Goal: Task Accomplishment & Management: Manage account settings

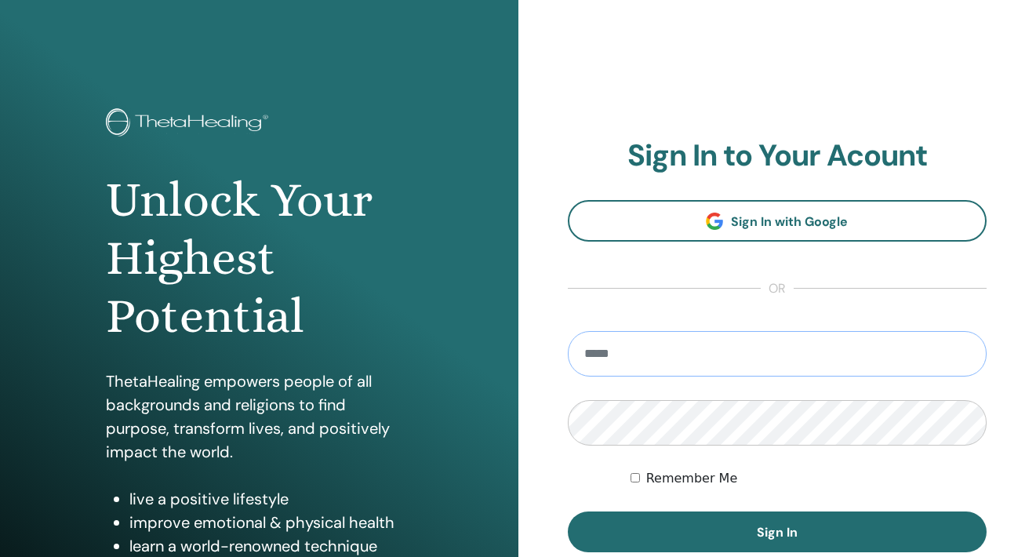
type input "**********"
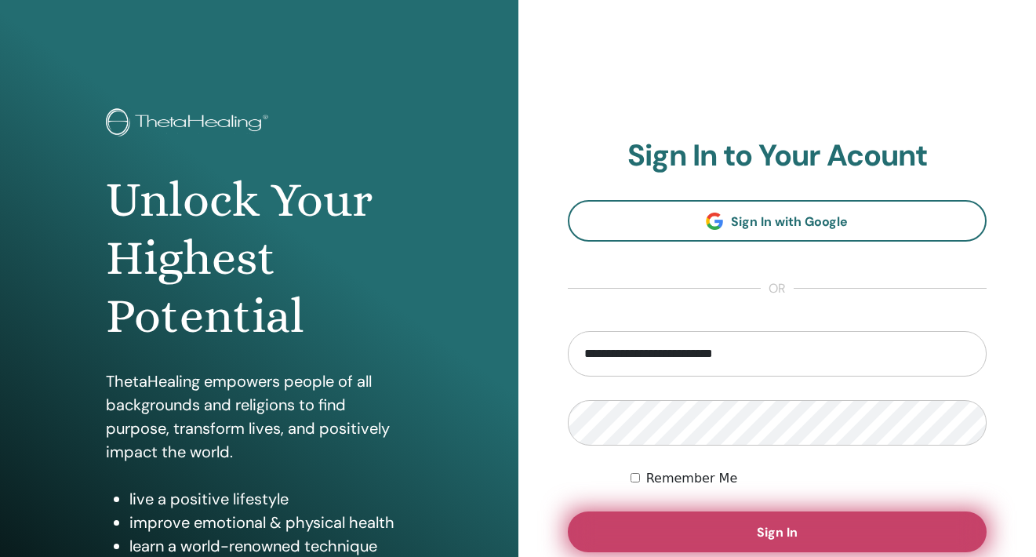
click at [774, 537] on span "Sign In" at bounding box center [777, 532] width 41 height 16
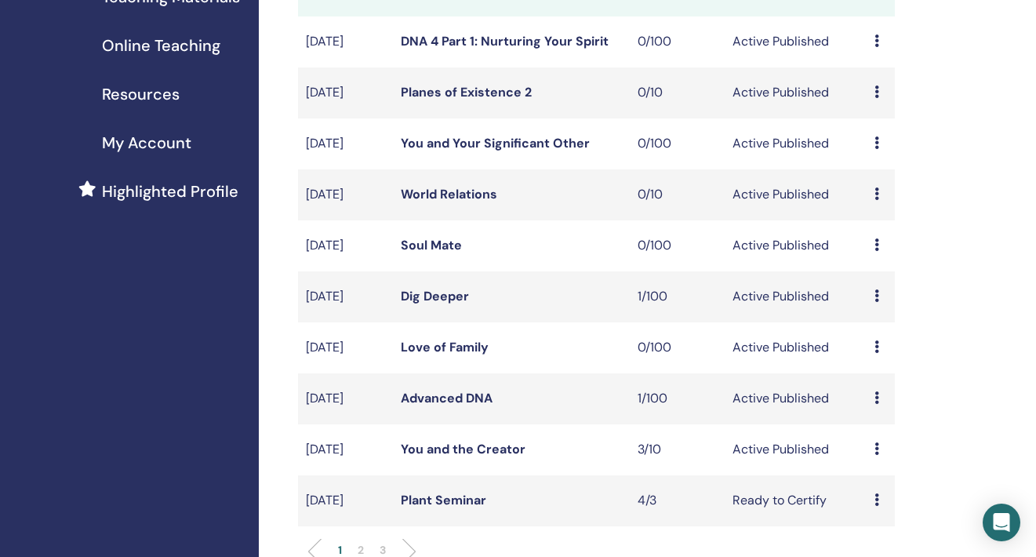
scroll to position [273, 0]
click at [488, 448] on link "You and the Creator" at bounding box center [463, 448] width 125 height 16
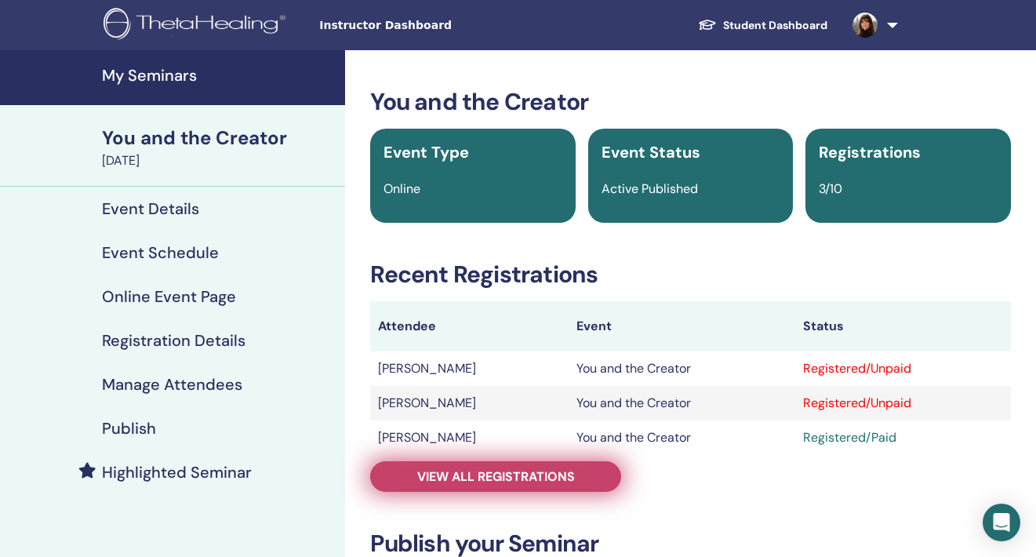
click at [535, 470] on span "View all registrations" at bounding box center [496, 476] width 158 height 16
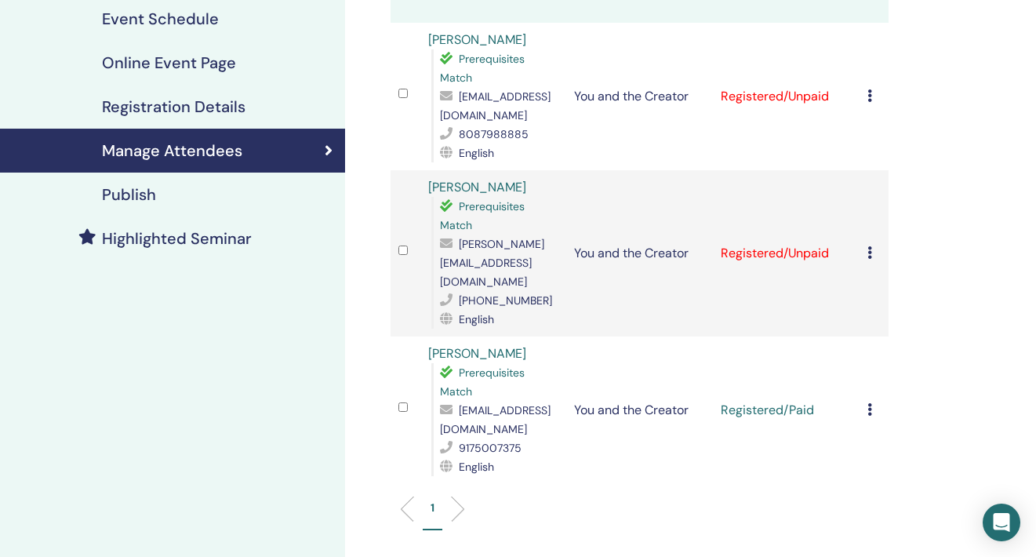
scroll to position [250, 0]
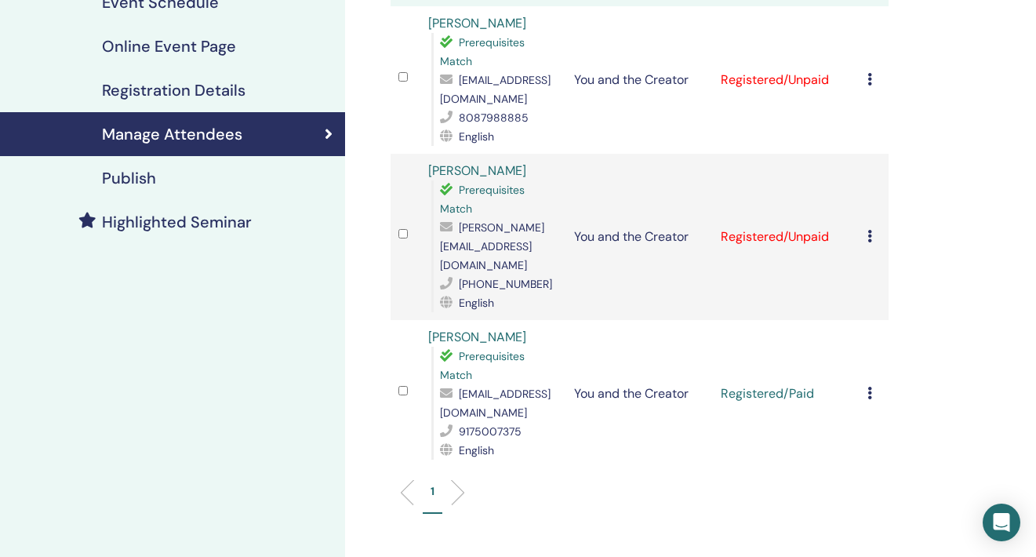
click at [867, 242] on icon at bounding box center [869, 236] width 5 height 13
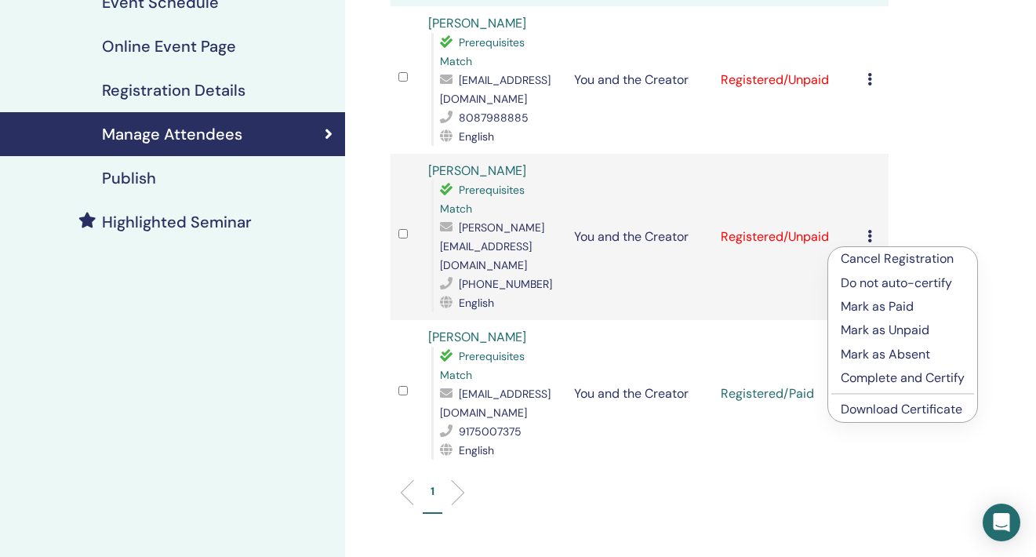
click at [902, 304] on p "Mark as Paid" at bounding box center [903, 306] width 124 height 19
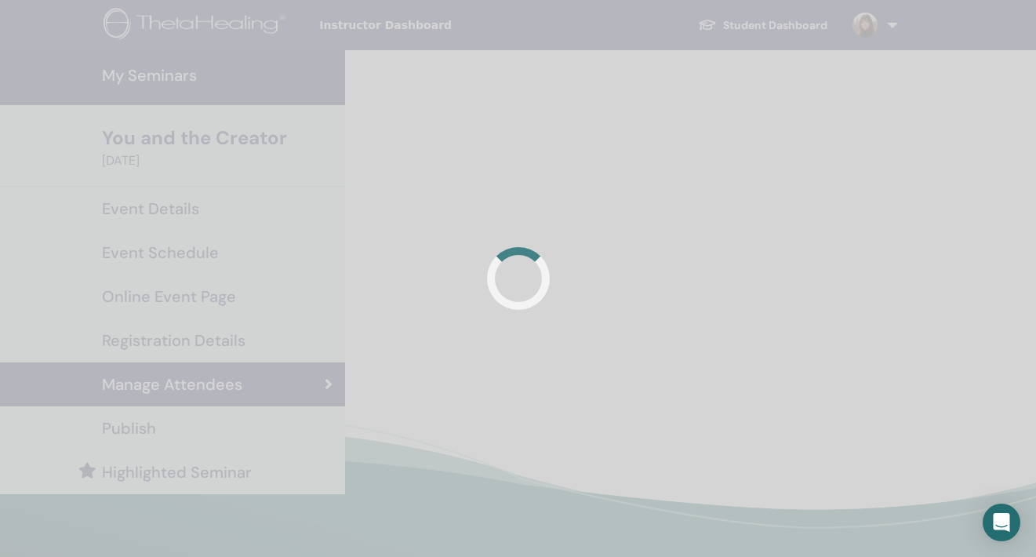
scroll to position [250, 0]
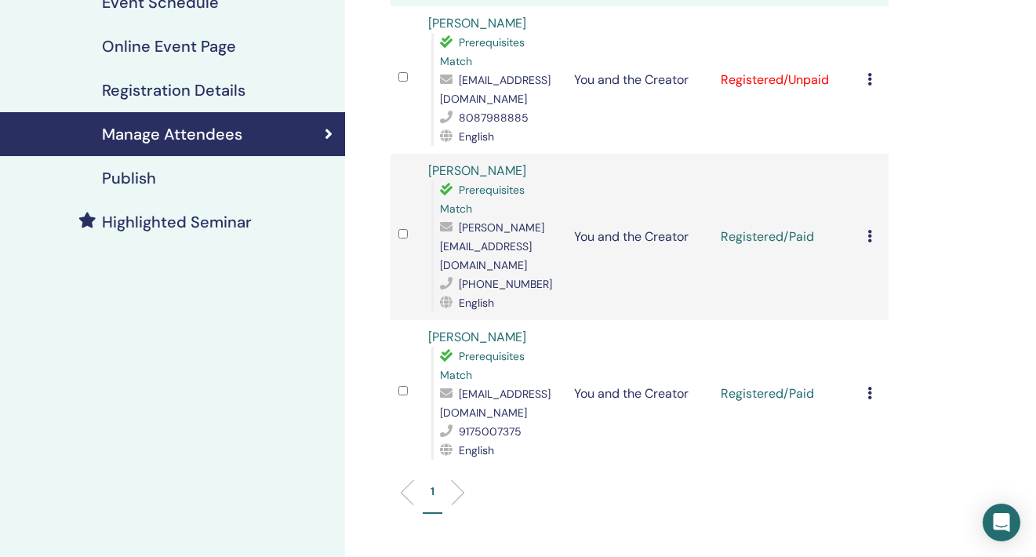
click at [870, 85] on icon at bounding box center [869, 79] width 5 height 13
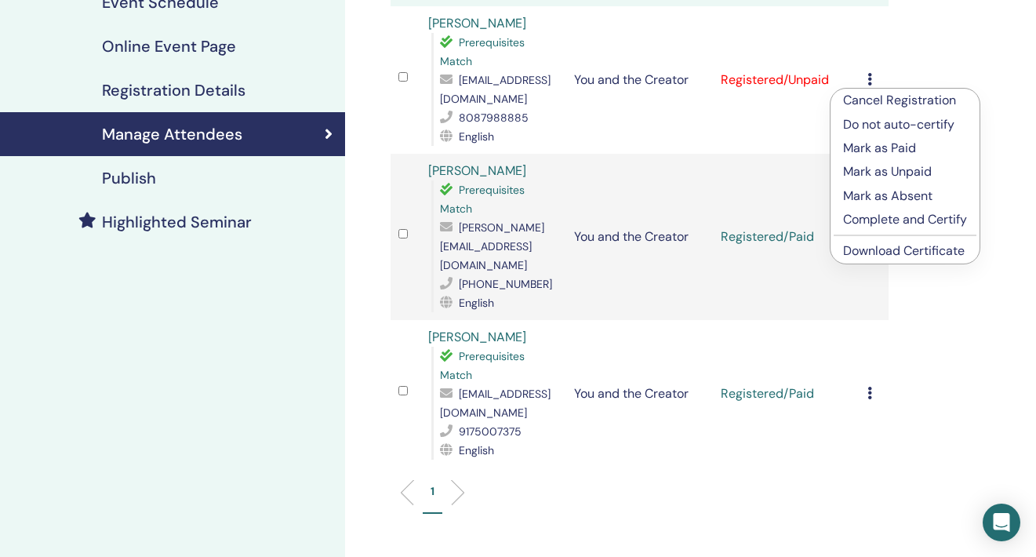
click at [893, 147] on p "Mark as Paid" at bounding box center [905, 148] width 124 height 19
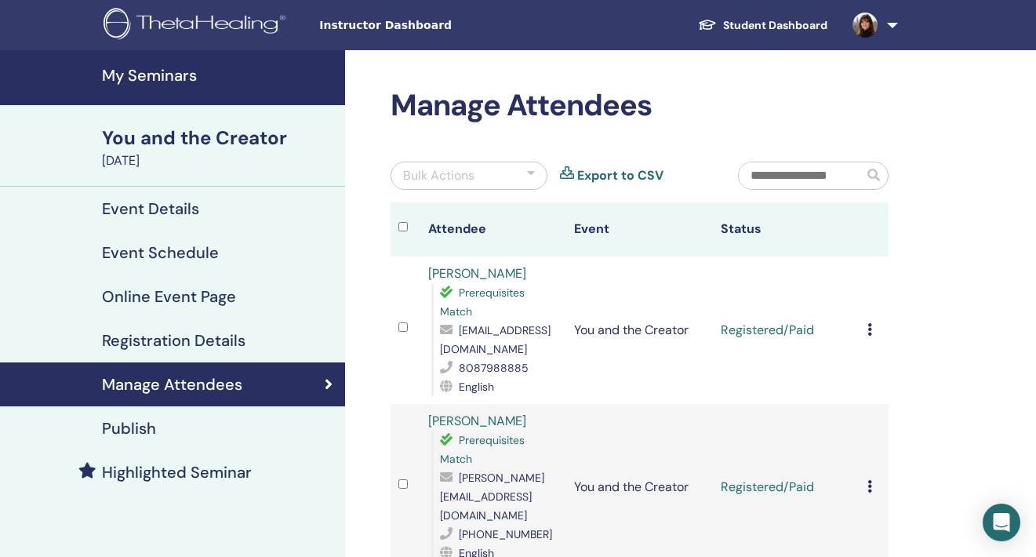
click at [174, 74] on h4 "My Seminars" at bounding box center [219, 75] width 234 height 19
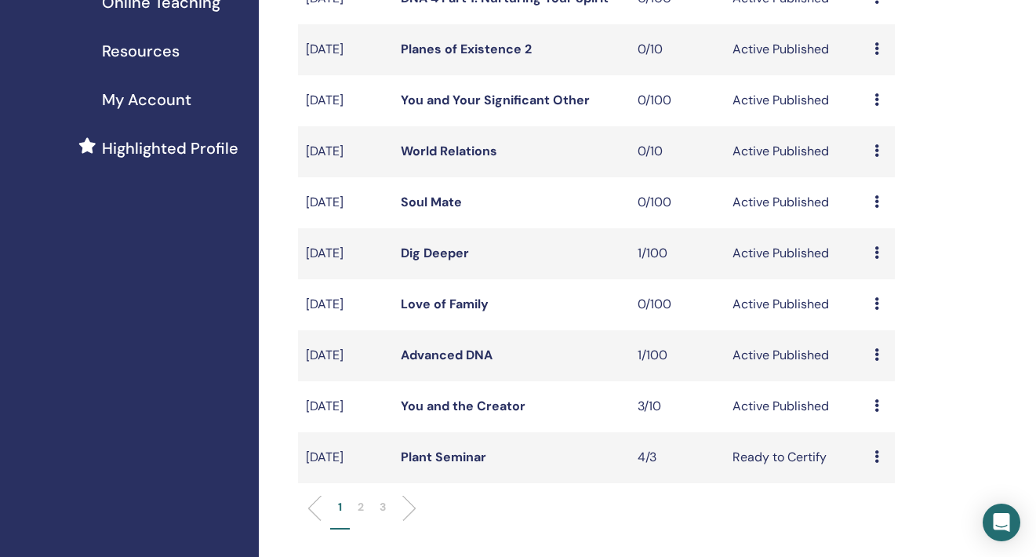
scroll to position [364, 0]
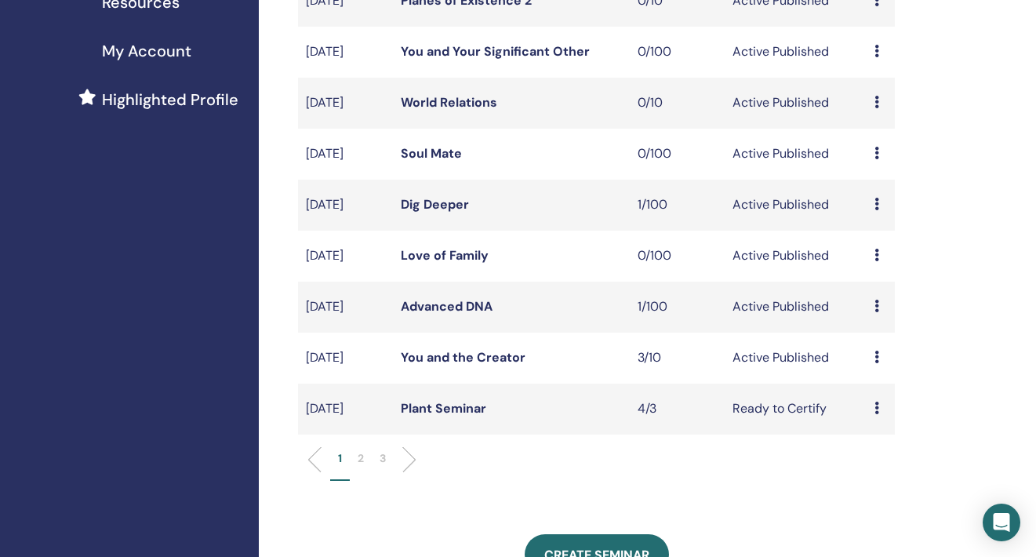
click at [500, 358] on link "You and the Creator" at bounding box center [463, 357] width 125 height 16
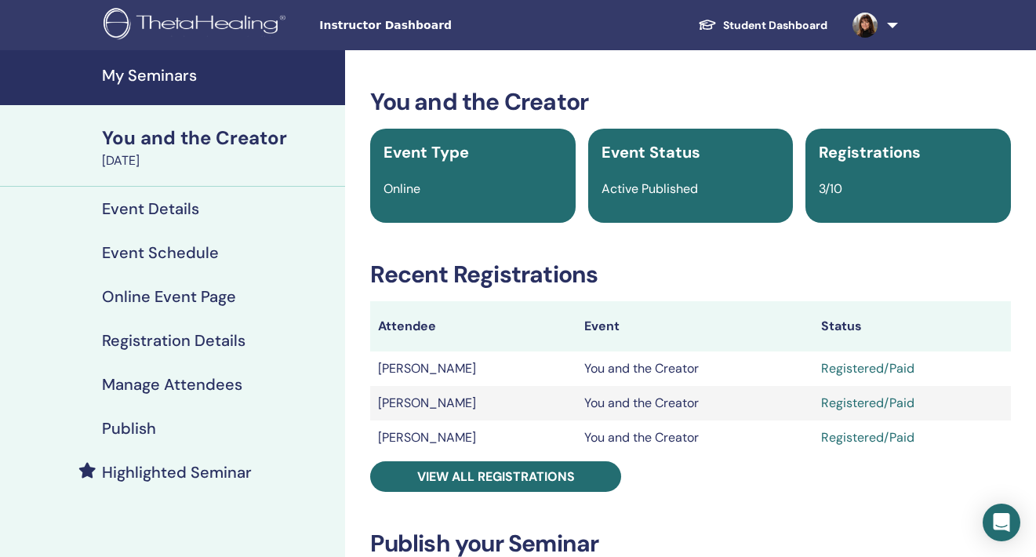
click at [205, 343] on h4 "Registration Details" at bounding box center [174, 340] width 144 height 19
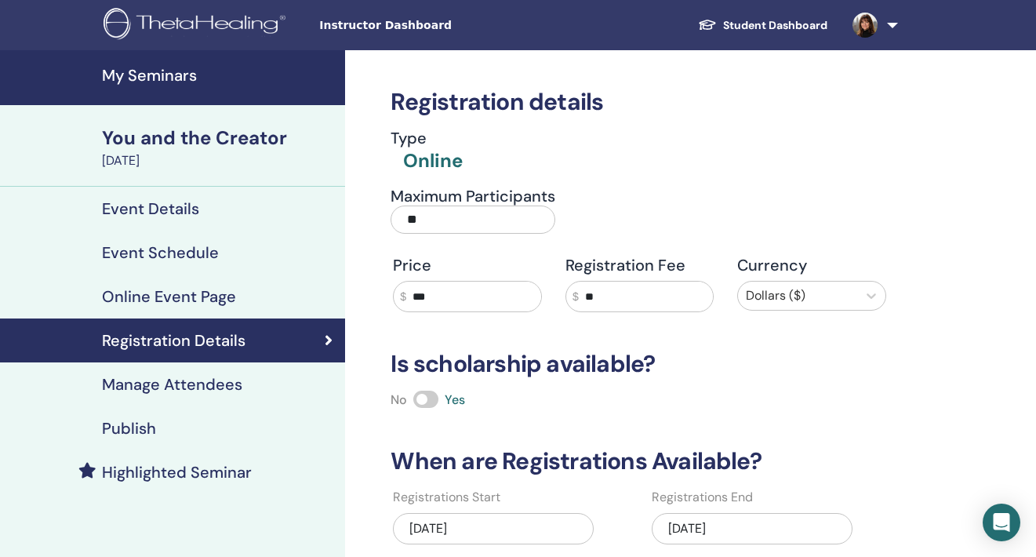
drag, startPoint x: 445, startPoint y: 213, endPoint x: 368, endPoint y: 215, distance: 77.7
click at [368, 215] on div "Registration details Type Online Maximum Participants ** Price $ *** Registrati…" at bounding box center [690, 453] width 691 height 806
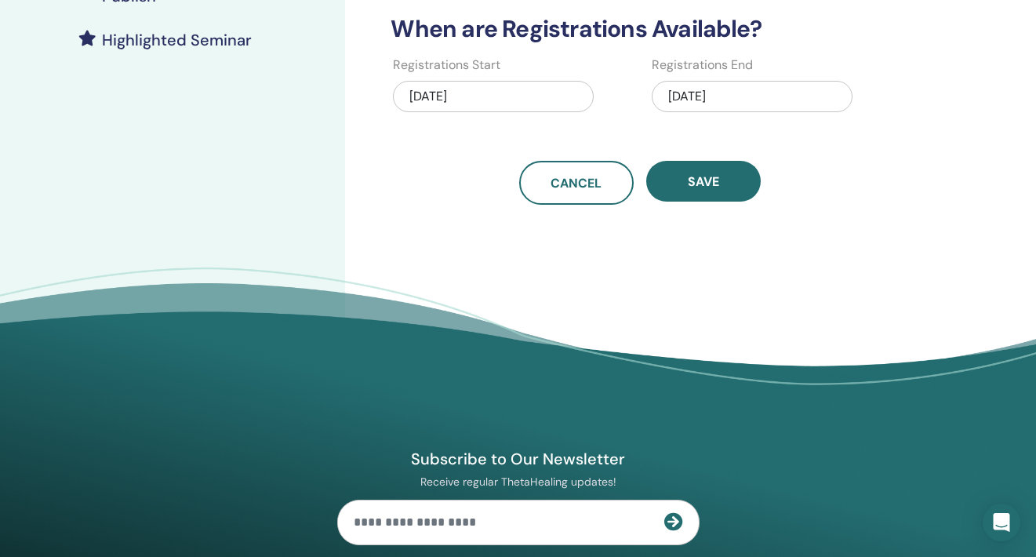
scroll to position [558, 0]
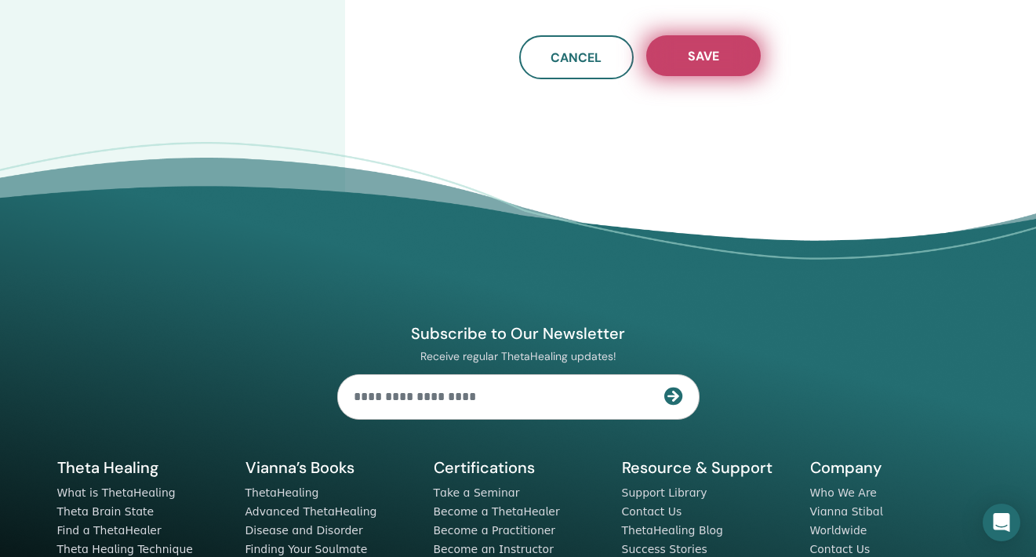
type input "*"
click at [716, 60] on span "Save" at bounding box center [703, 56] width 31 height 16
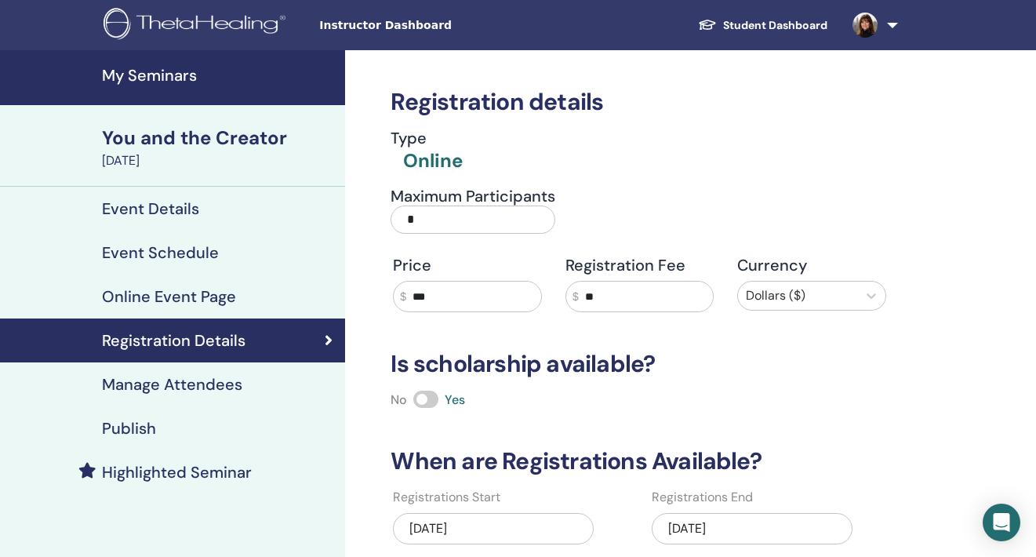
scroll to position [0, 0]
click at [128, 82] on h4 "My Seminars" at bounding box center [219, 75] width 234 height 19
